Goal: Communication & Community: Answer question/provide support

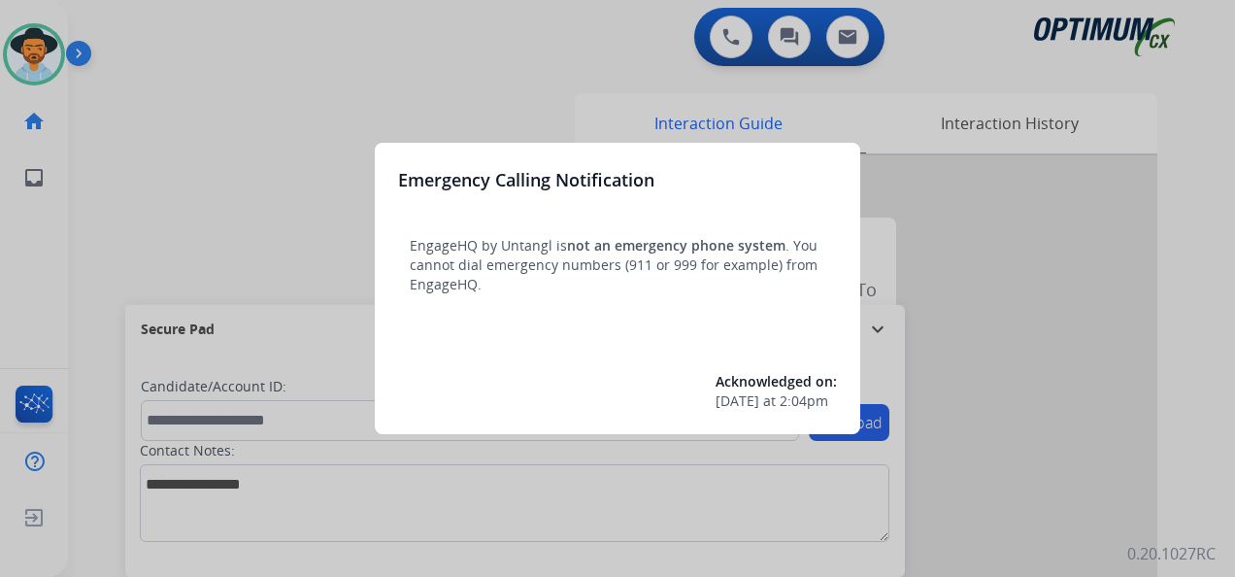
click at [33, 45] on div at bounding box center [617, 288] width 1235 height 577
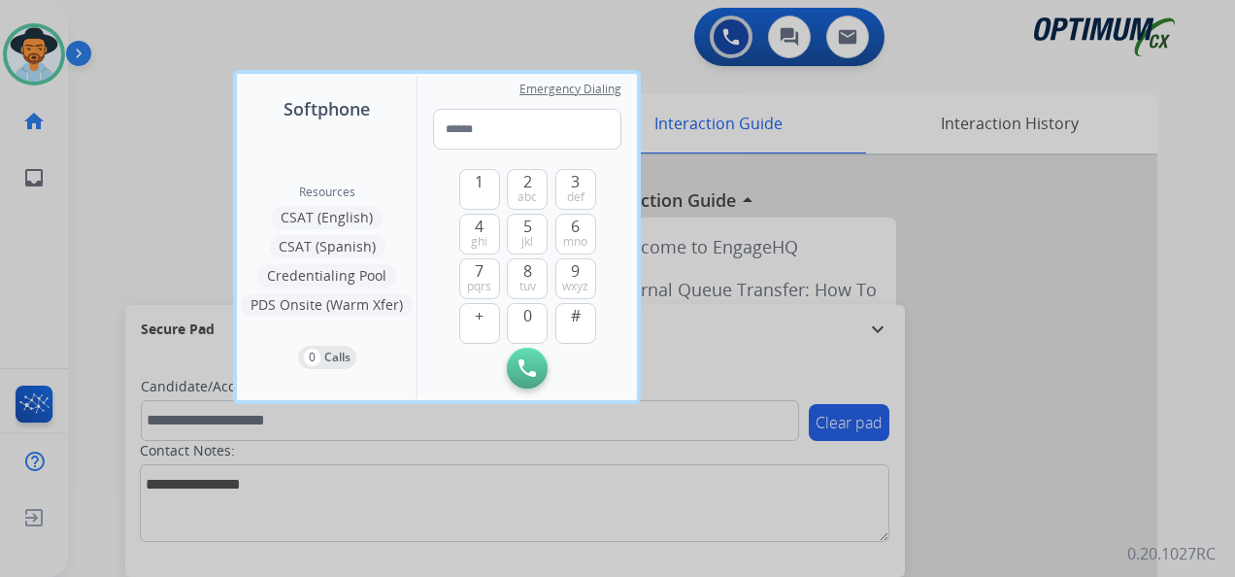
click at [33, 45] on div at bounding box center [617, 288] width 1235 height 577
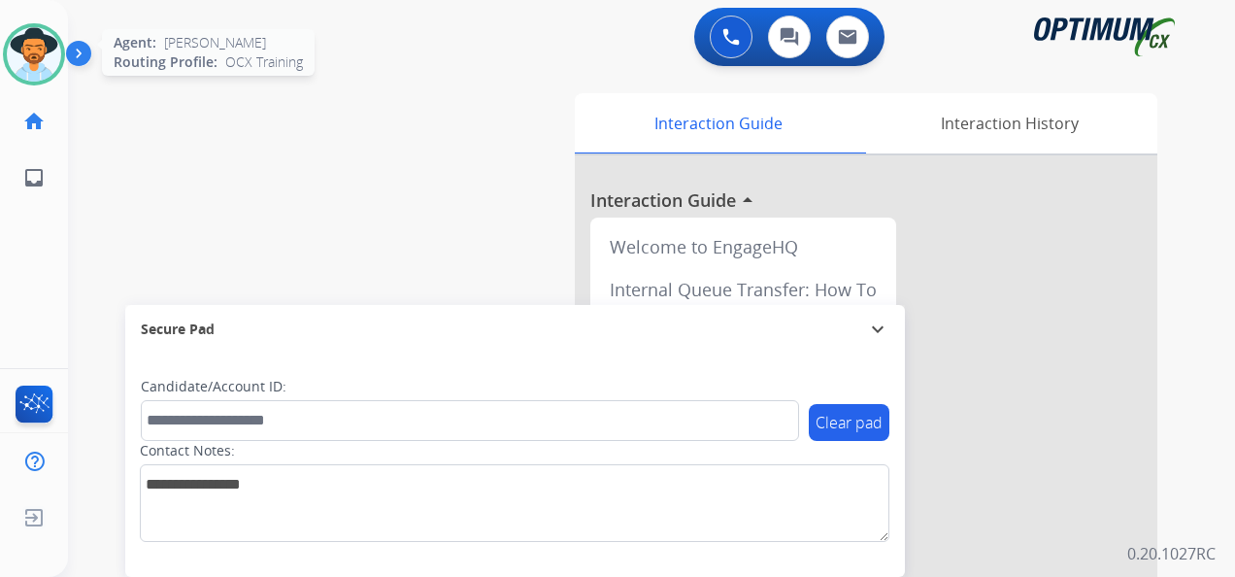
click at [33, 46] on img at bounding box center [34, 54] width 54 height 54
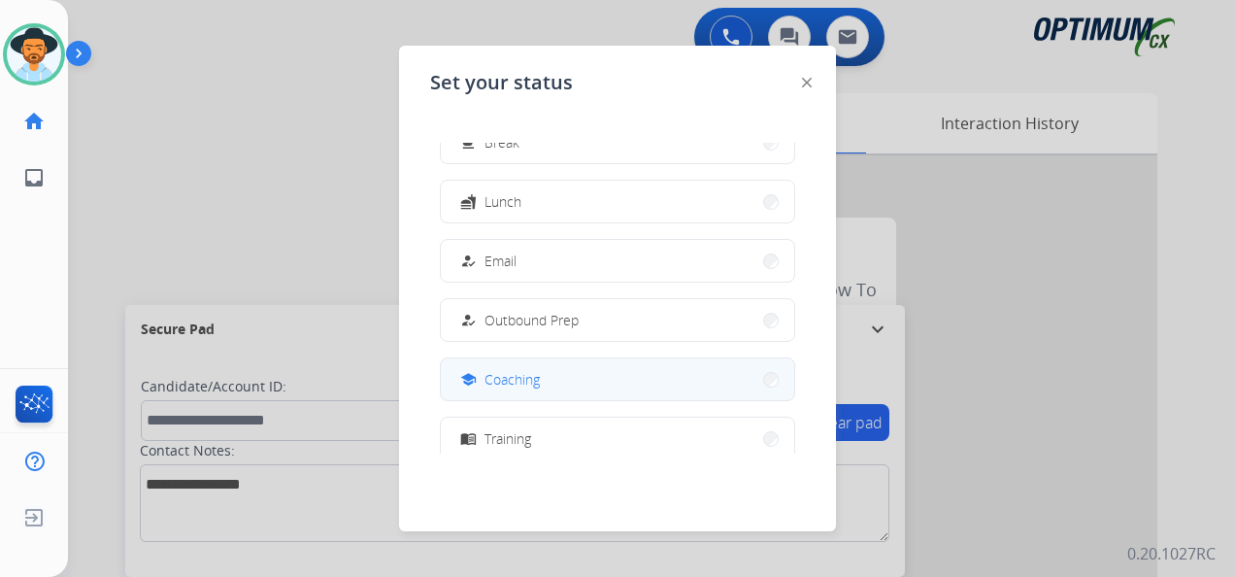
scroll to position [291, 0]
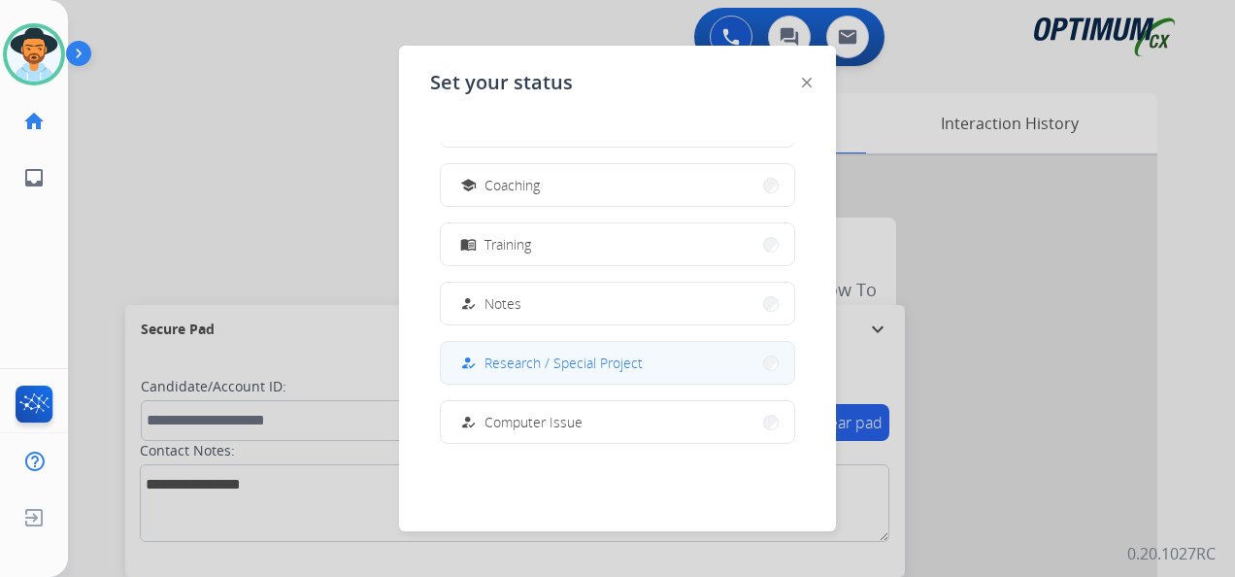
click at [613, 351] on div "how_to_reg Research / Special Project" at bounding box center [549, 362] width 186 height 23
